Goal: Information Seeking & Learning: Learn about a topic

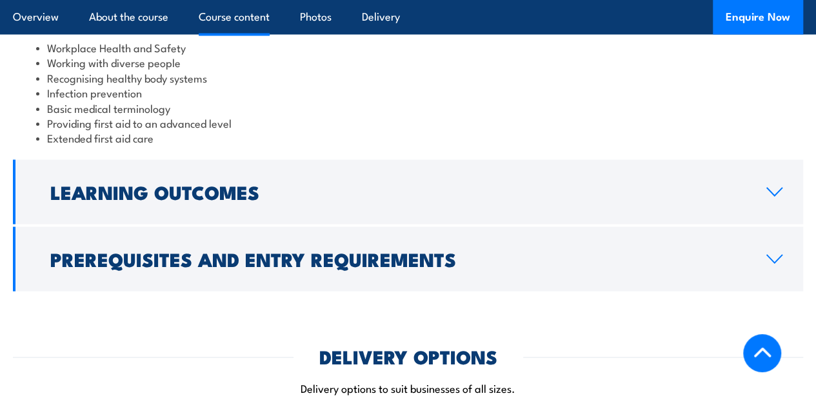
scroll to position [1210, 0]
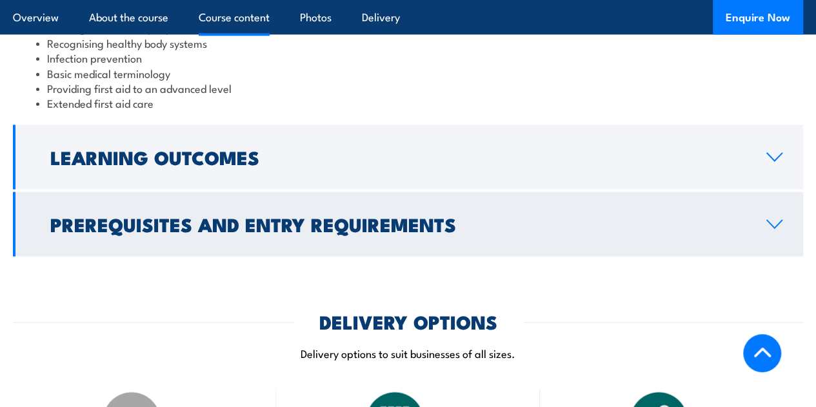
click at [364, 231] on h2 "Prerequisites and Entry Requirements" at bounding box center [397, 223] width 695 height 17
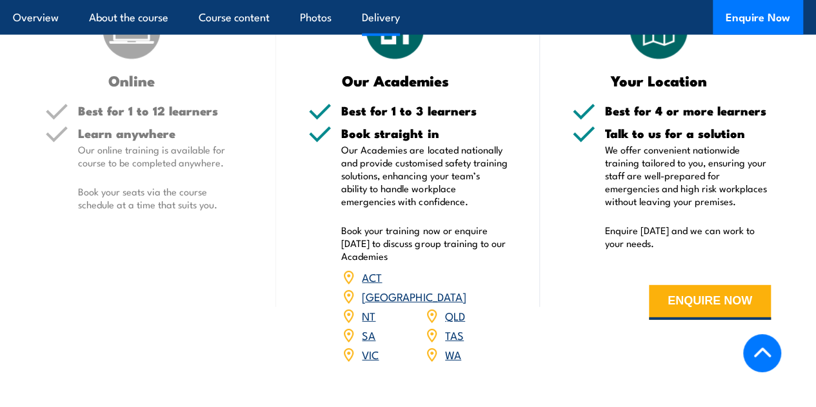
scroll to position [1660, 0]
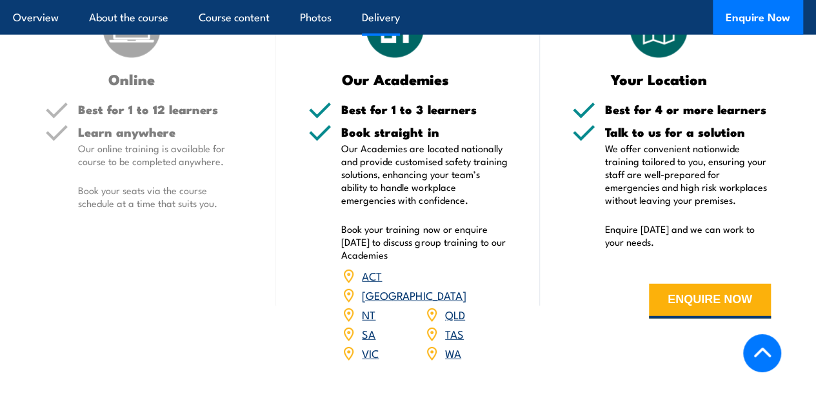
click at [368, 360] on link "VIC" at bounding box center [370, 352] width 17 height 15
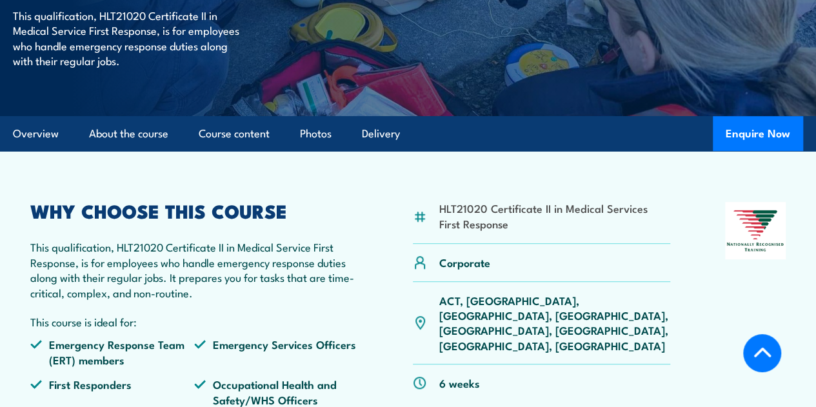
scroll to position [269, 0]
click at [391, 152] on link "Delivery" at bounding box center [381, 134] width 38 height 34
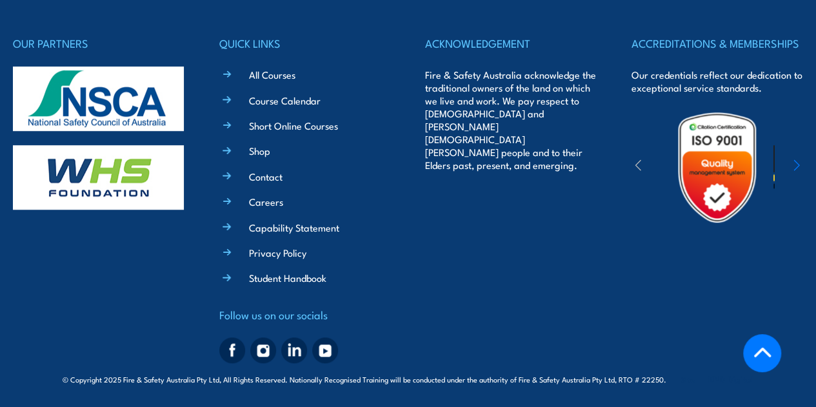
scroll to position [2948, 0]
